Goal: Task Accomplishment & Management: Manage account settings

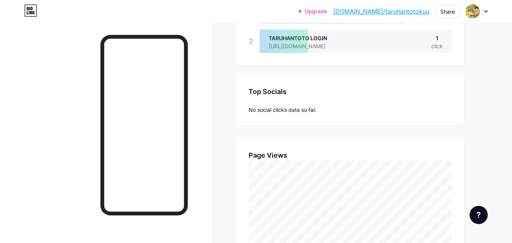
scroll to position [101, 0]
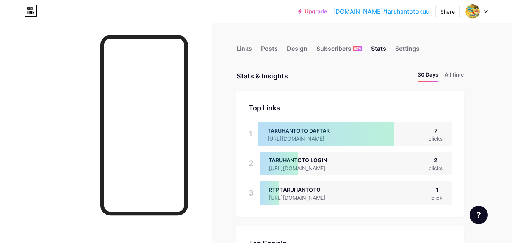
scroll to position [243, 512]
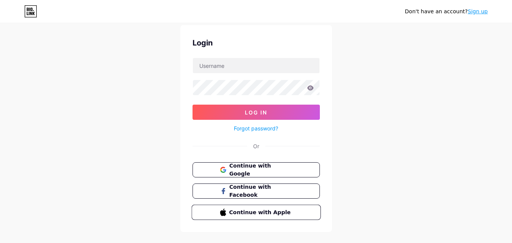
scroll to position [36, 0]
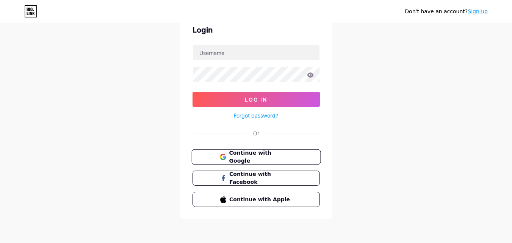
click at [265, 158] on span "Continue with Google" at bounding box center [260, 157] width 63 height 16
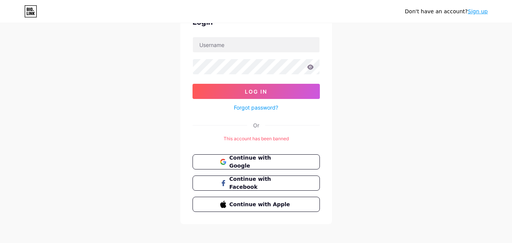
scroll to position [49, 0]
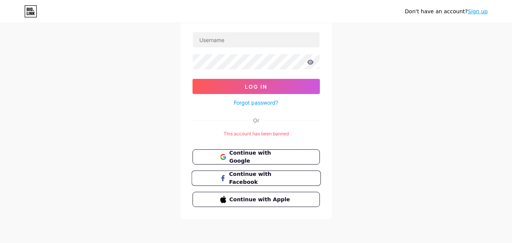
click at [244, 180] on span "Continue with Facebook" at bounding box center [260, 178] width 63 height 16
